Goal: Task Accomplishment & Management: Complete application form

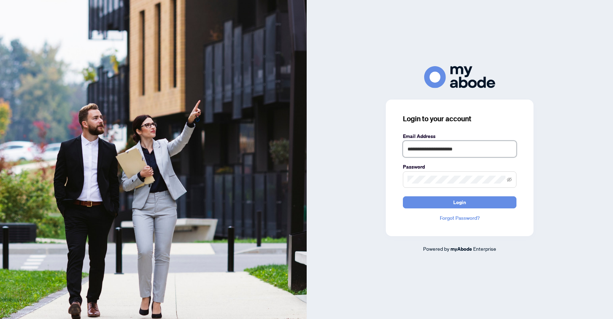
type input "**********"
click at [460, 202] on button "Login" at bounding box center [460, 202] width 114 height 12
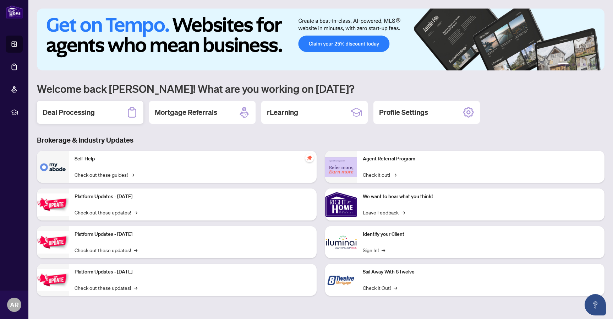
click at [86, 119] on div "Deal Processing" at bounding box center [90, 112] width 107 height 23
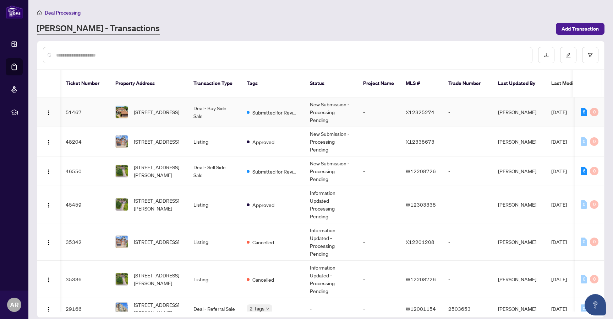
scroll to position [0, 6]
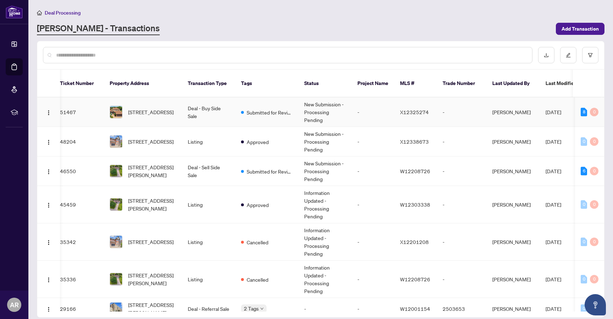
click at [353, 103] on td "-" at bounding box center [373, 111] width 43 height 29
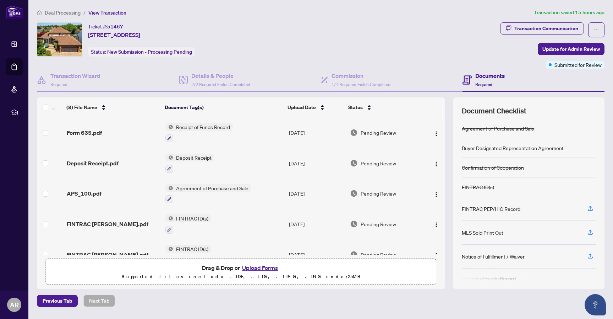
click at [264, 269] on button "Upload Forms" at bounding box center [260, 267] width 40 height 9
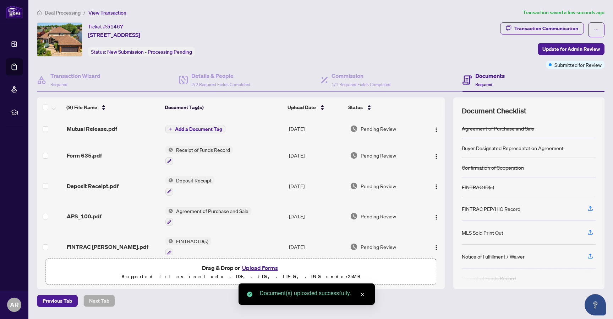
click at [200, 128] on span "Add a Document Tag" at bounding box center [198, 128] width 47 height 5
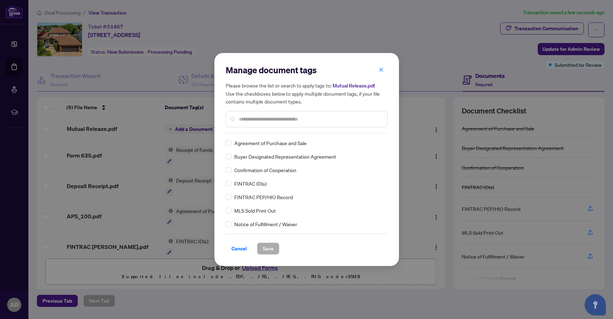
click at [246, 120] on input "text" at bounding box center [310, 119] width 143 height 8
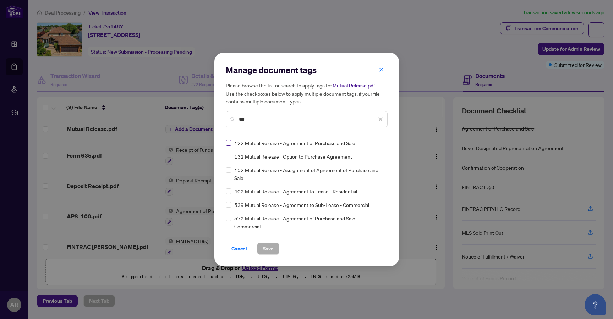
type input "***"
click at [266, 250] on span "Save" at bounding box center [268, 248] width 11 height 11
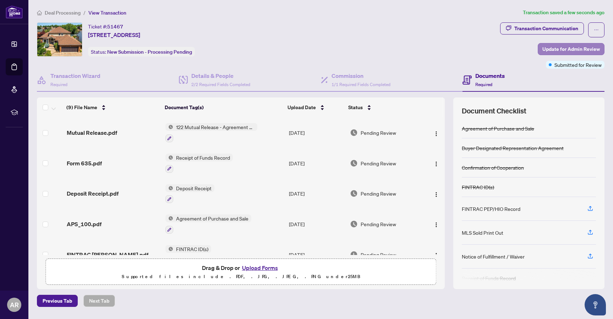
click at [562, 48] on span "Update for Admin Review" at bounding box center [572, 48] width 58 height 11
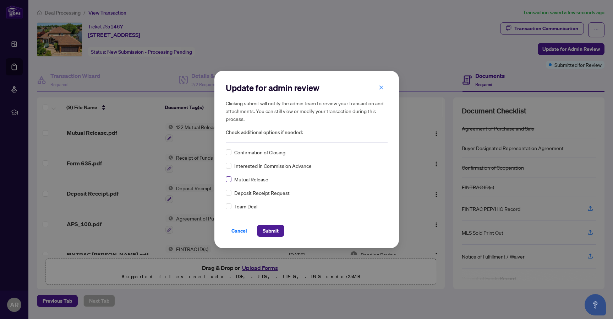
click at [230, 180] on span at bounding box center [229, 179] width 6 height 6
click at [270, 233] on span "Submit" at bounding box center [271, 230] width 16 height 11
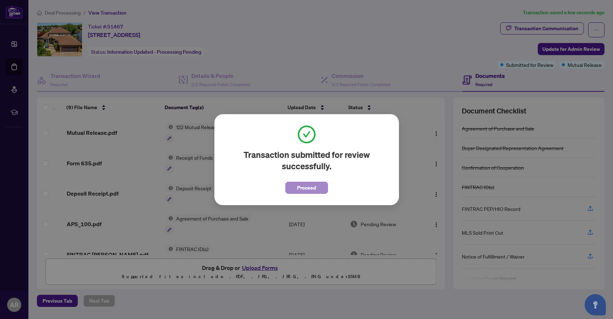
click at [313, 189] on span "Proceed" at bounding box center [306, 187] width 19 height 11
